Goal: Task Accomplishment & Management: Complete application form

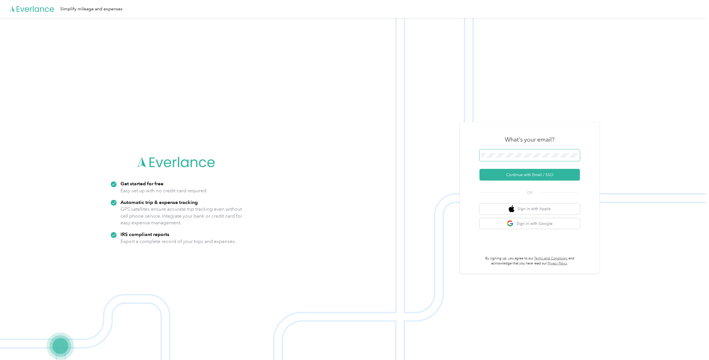
click at [512, 152] on span at bounding box center [529, 155] width 100 height 12
click at [532, 176] on button "Continue with Email / SSO" at bounding box center [529, 175] width 100 height 12
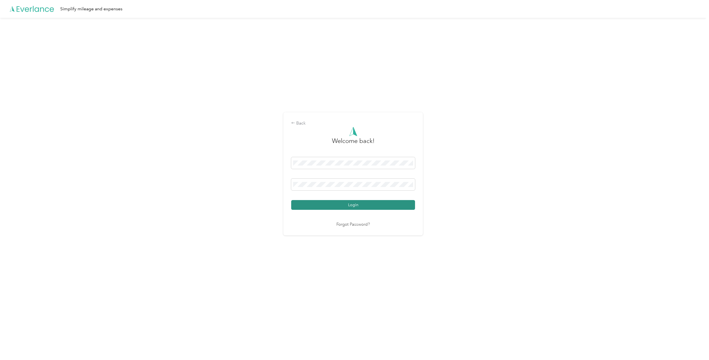
click at [351, 205] on button "Login" at bounding box center [353, 205] width 124 height 10
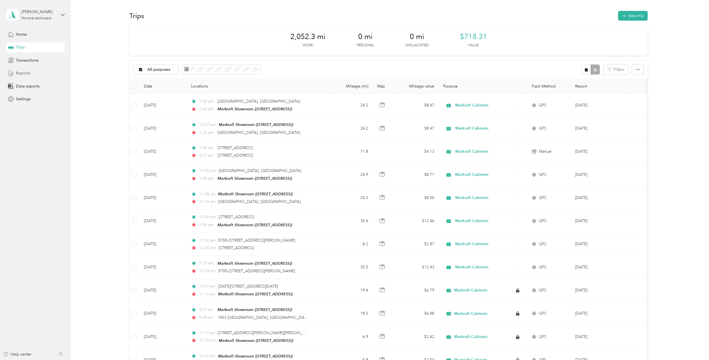
click at [22, 74] on span "Reports" at bounding box center [23, 73] width 14 height 6
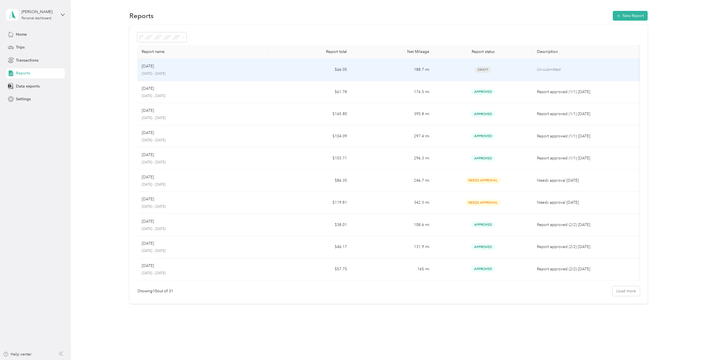
click at [168, 75] on p "[DATE] - [DATE]" at bounding box center [203, 73] width 123 height 5
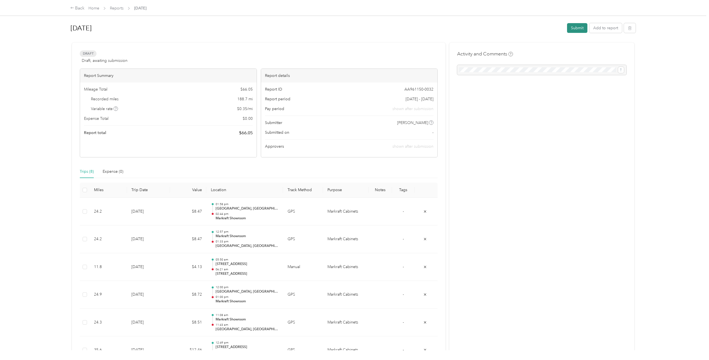
click at [576, 27] on button "Submit" at bounding box center [577, 28] width 20 height 10
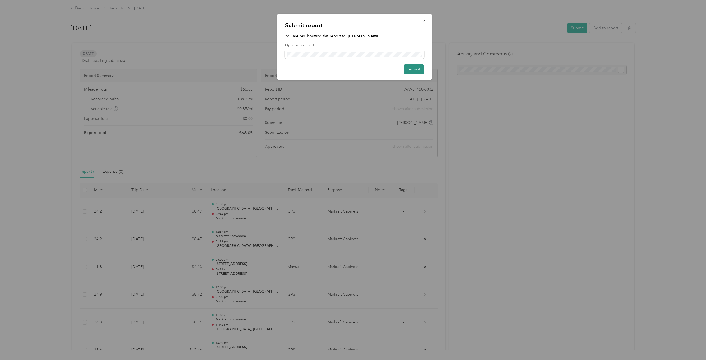
click at [414, 71] on button "Submit" at bounding box center [414, 69] width 20 height 10
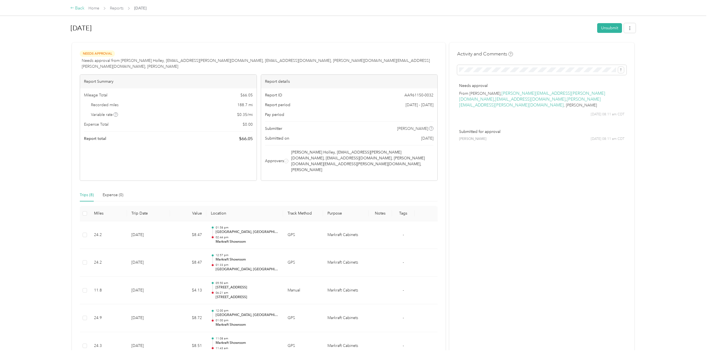
click at [79, 8] on div "Back" at bounding box center [77, 8] width 14 height 7
